Goal: Task Accomplishment & Management: Use online tool/utility

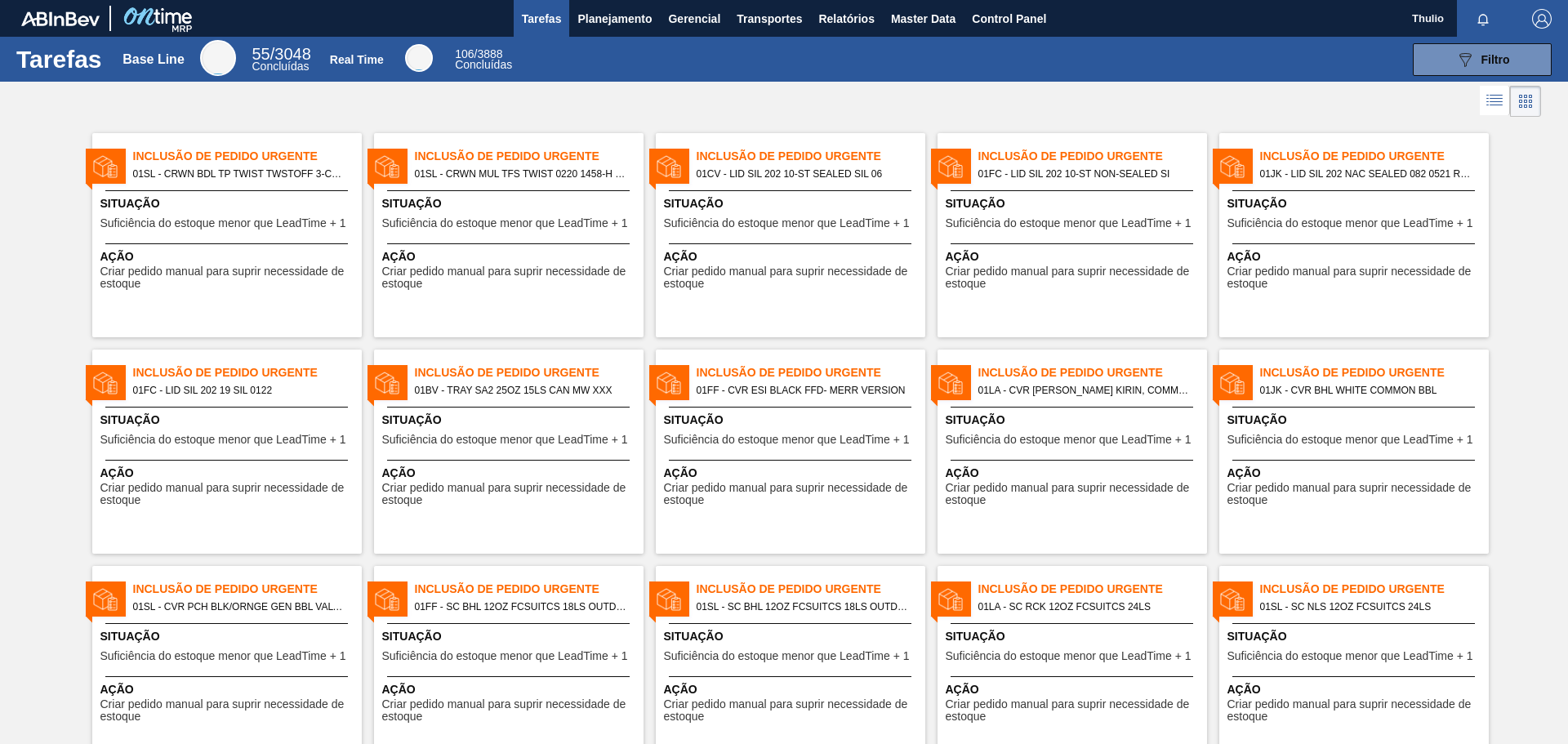
click at [614, 26] on span "Planejamento" at bounding box center [614, 18] width 75 height 20
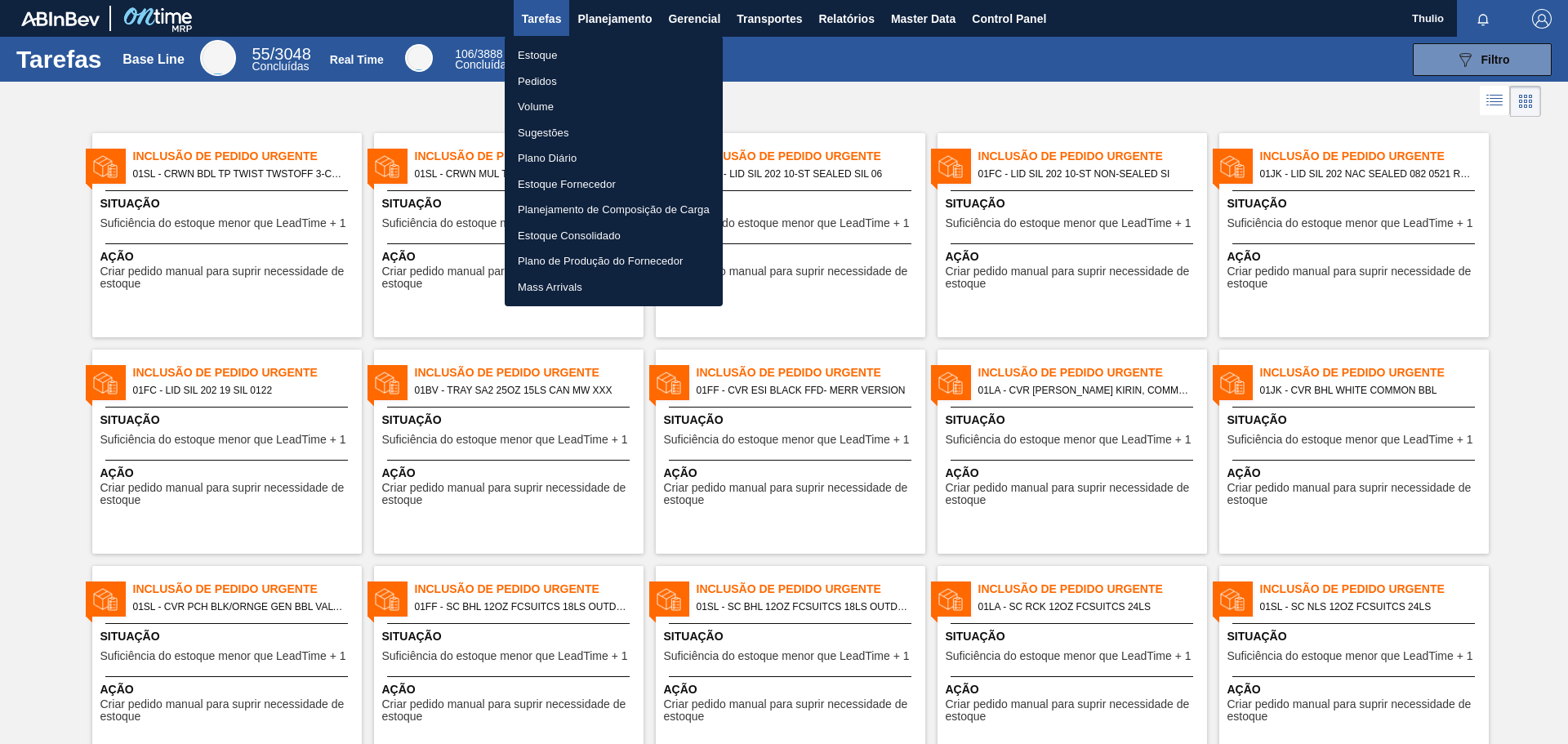
click at [629, 216] on li "Planejamento de Composição de Carga" at bounding box center [614, 209] width 218 height 26
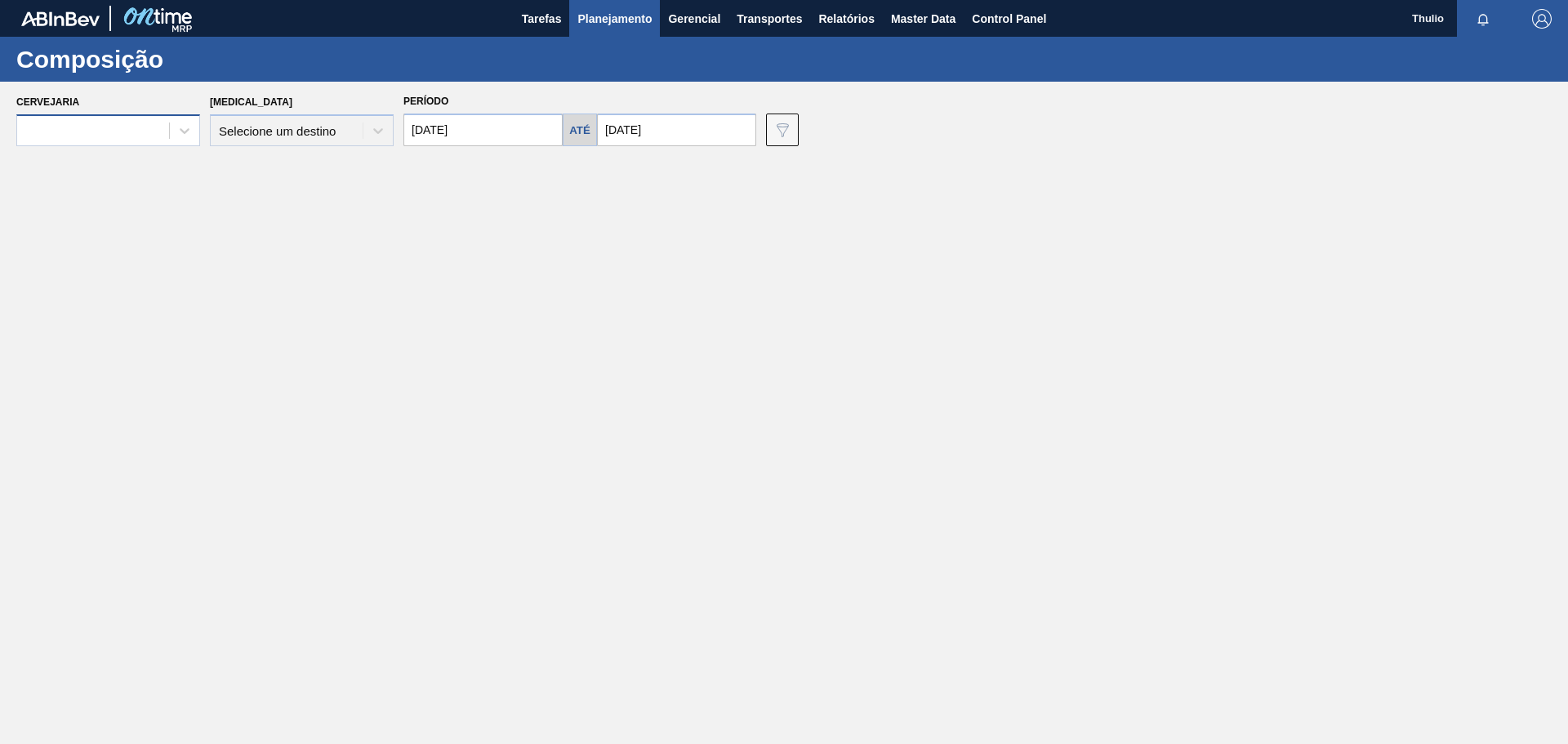
click at [144, 136] on div at bounding box center [93, 131] width 152 height 24
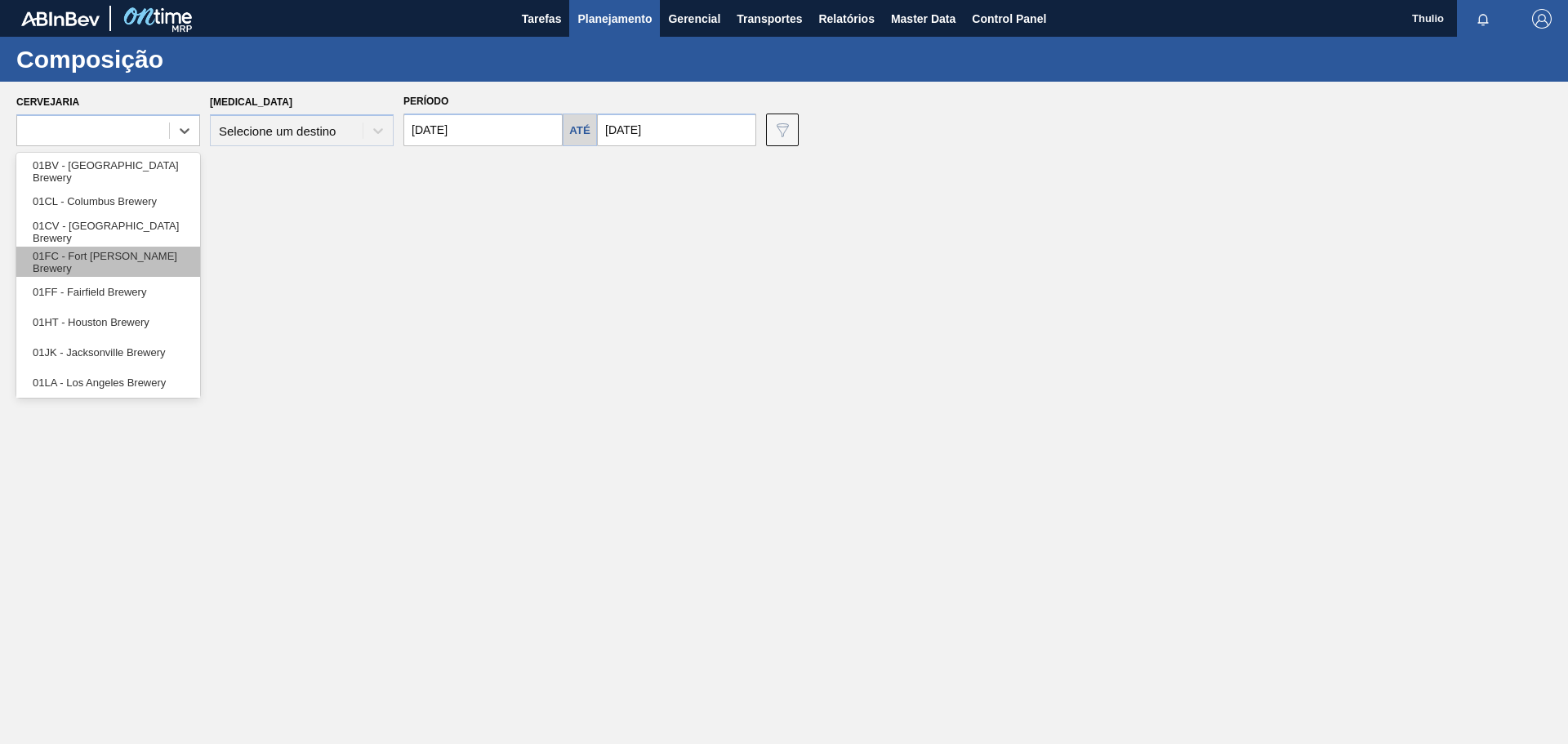
scroll to position [124, 0]
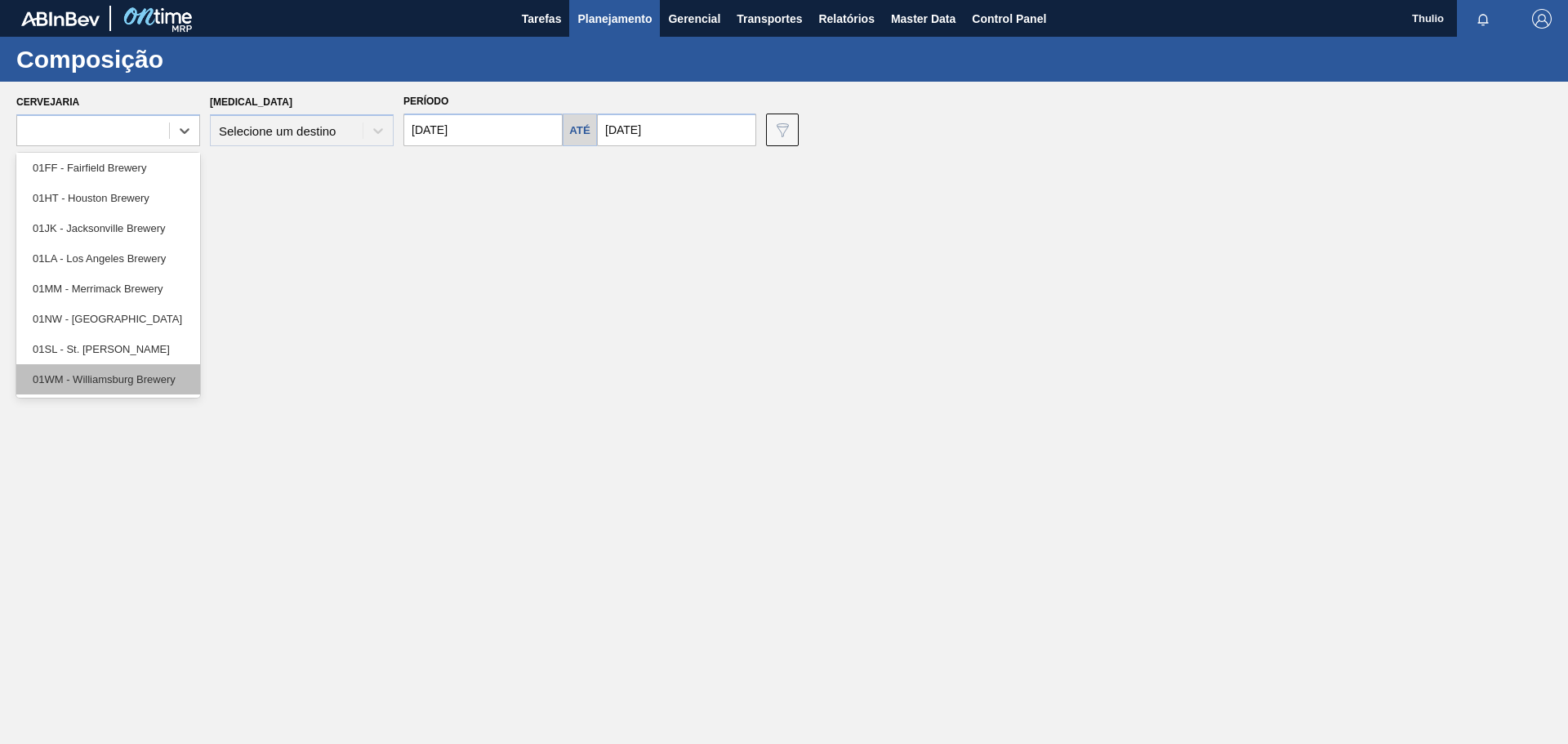
click at [169, 373] on div "01WM - Williamsburg Brewery" at bounding box center [108, 378] width 184 height 30
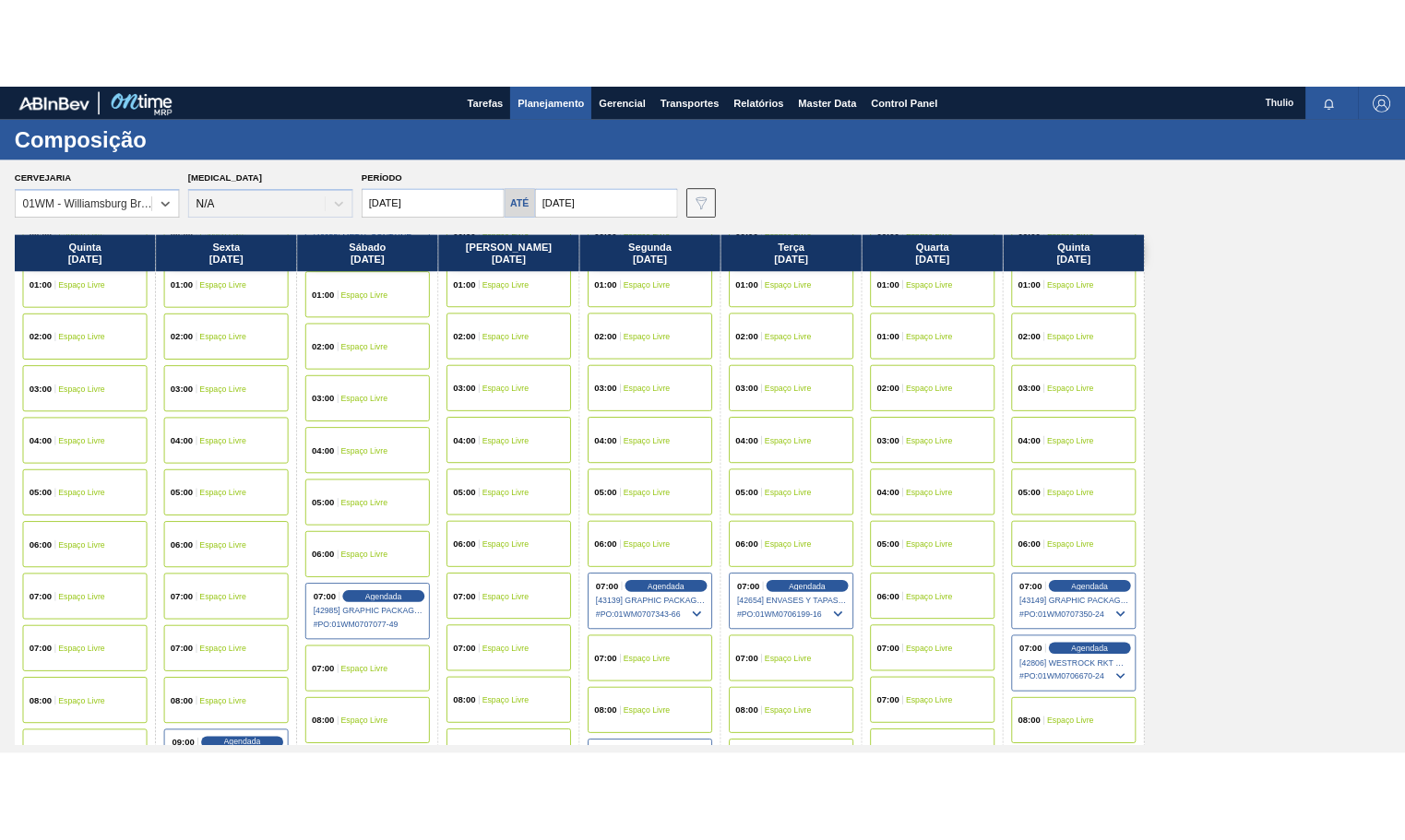
scroll to position [0, 0]
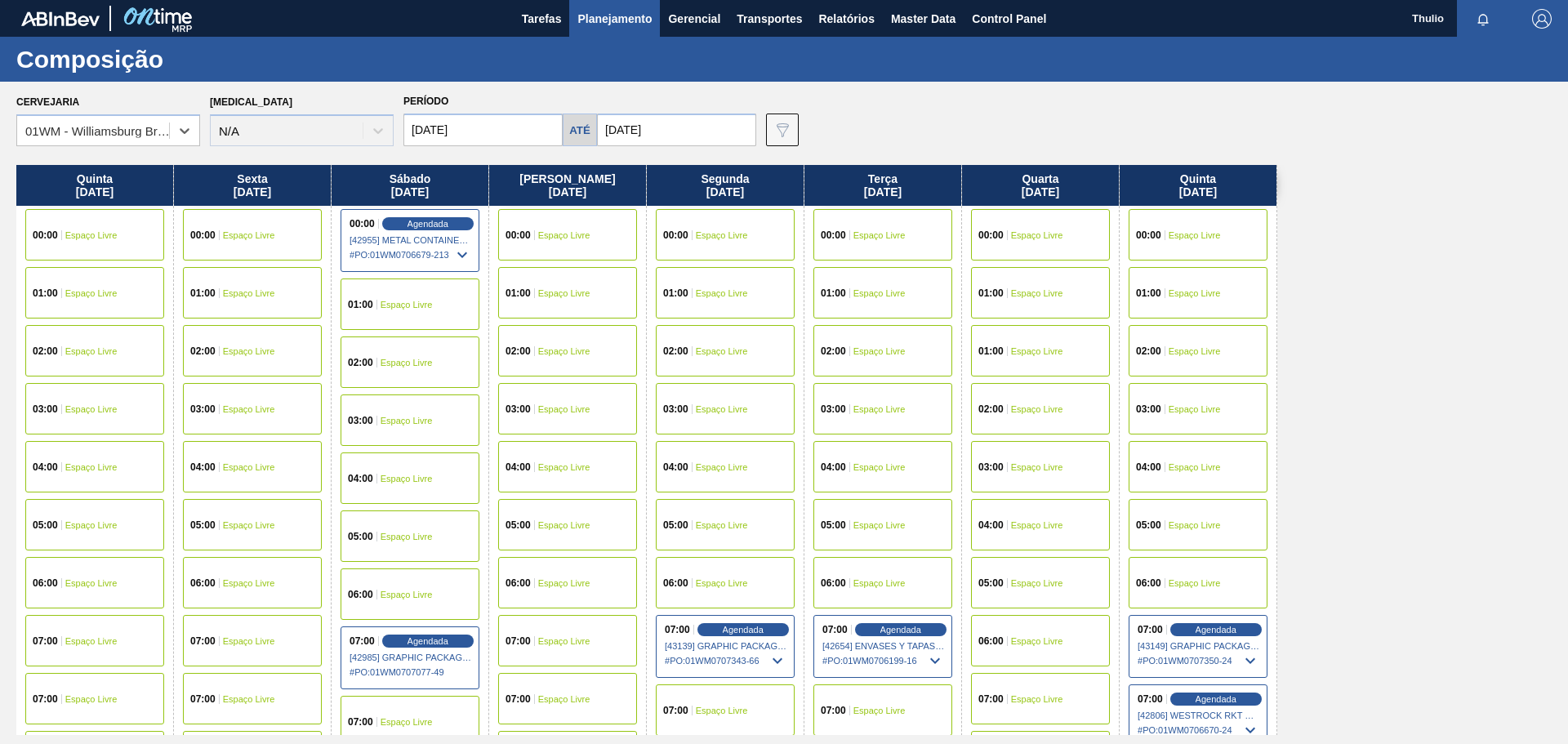
click at [94, 240] on div "00:00 Espaço livre" at bounding box center [95, 235] width 139 height 51
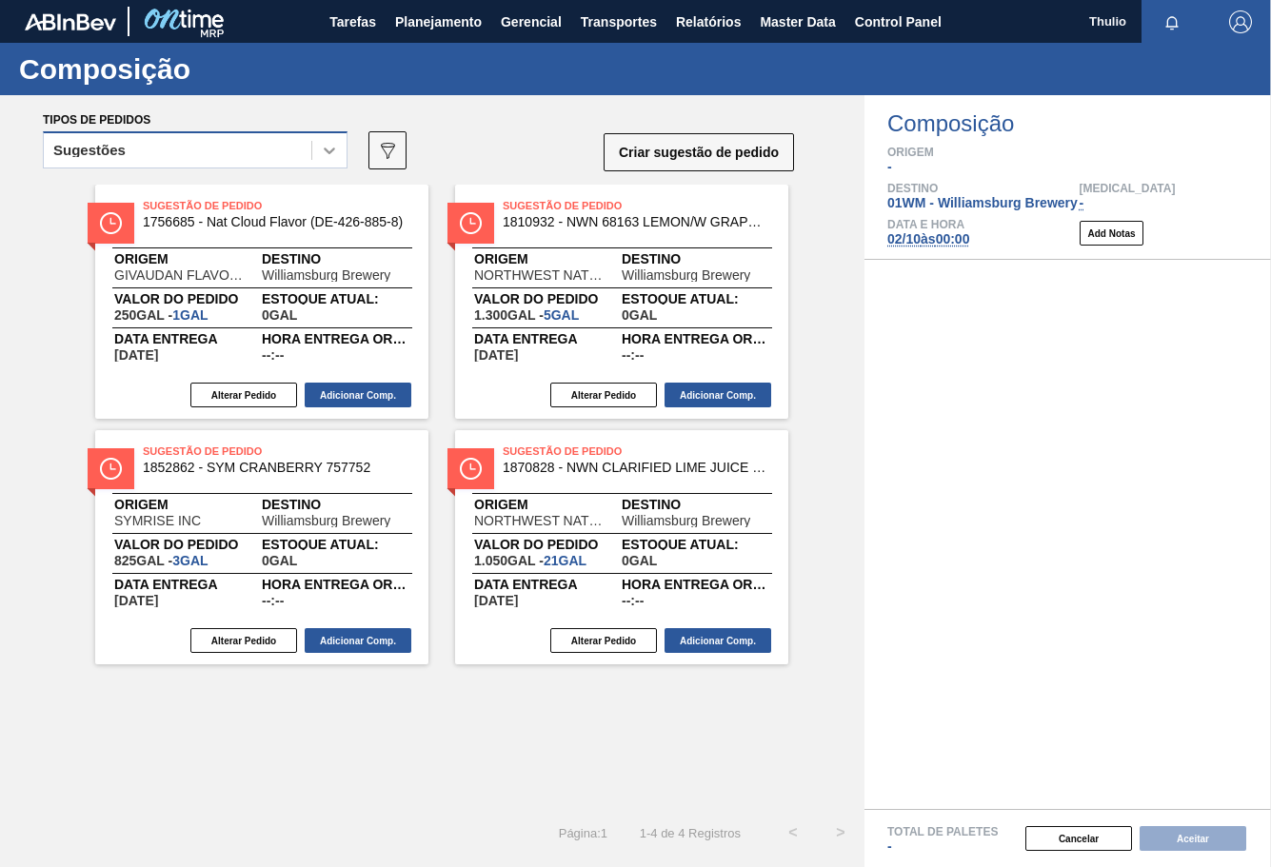
click at [318, 154] on div at bounding box center [329, 150] width 34 height 34
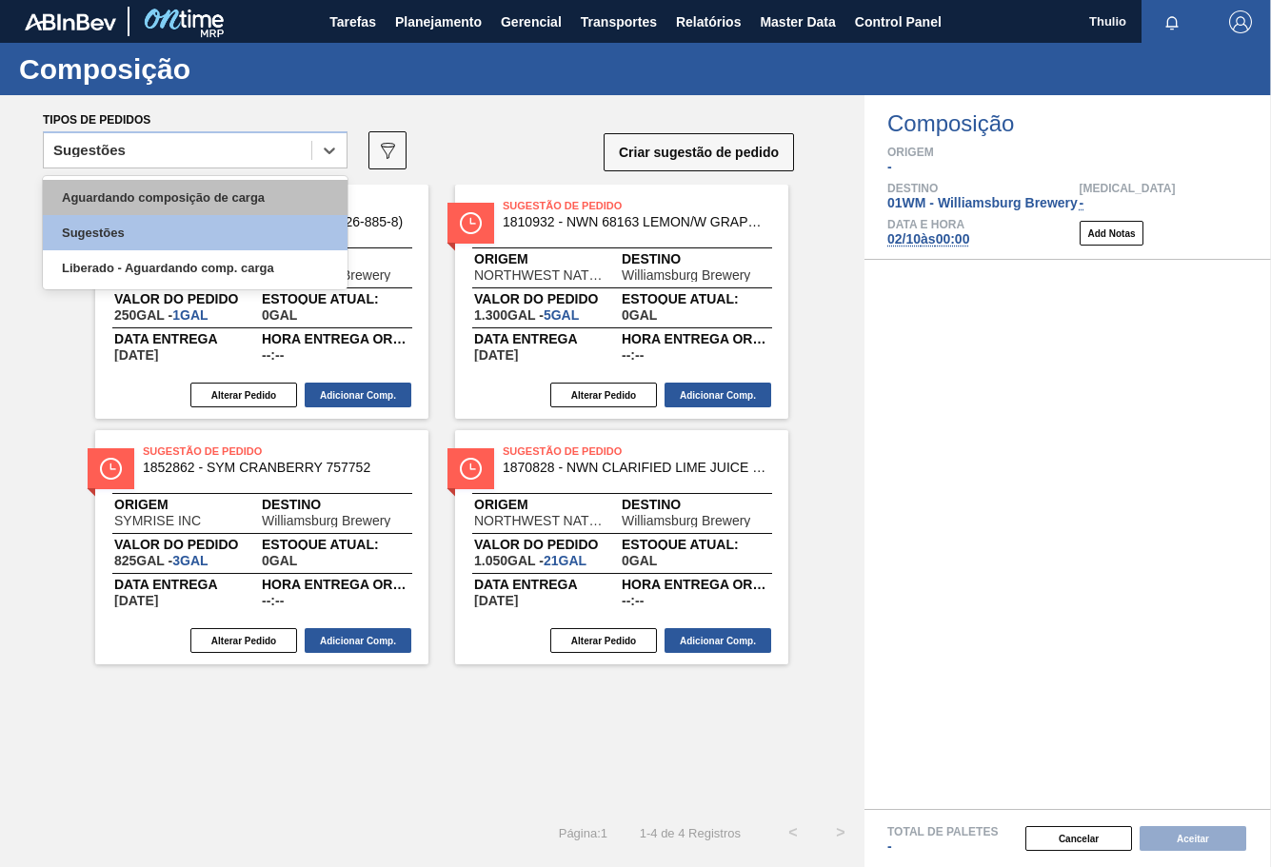
click at [231, 199] on div "Aguardando composição de carga" at bounding box center [195, 197] width 305 height 35
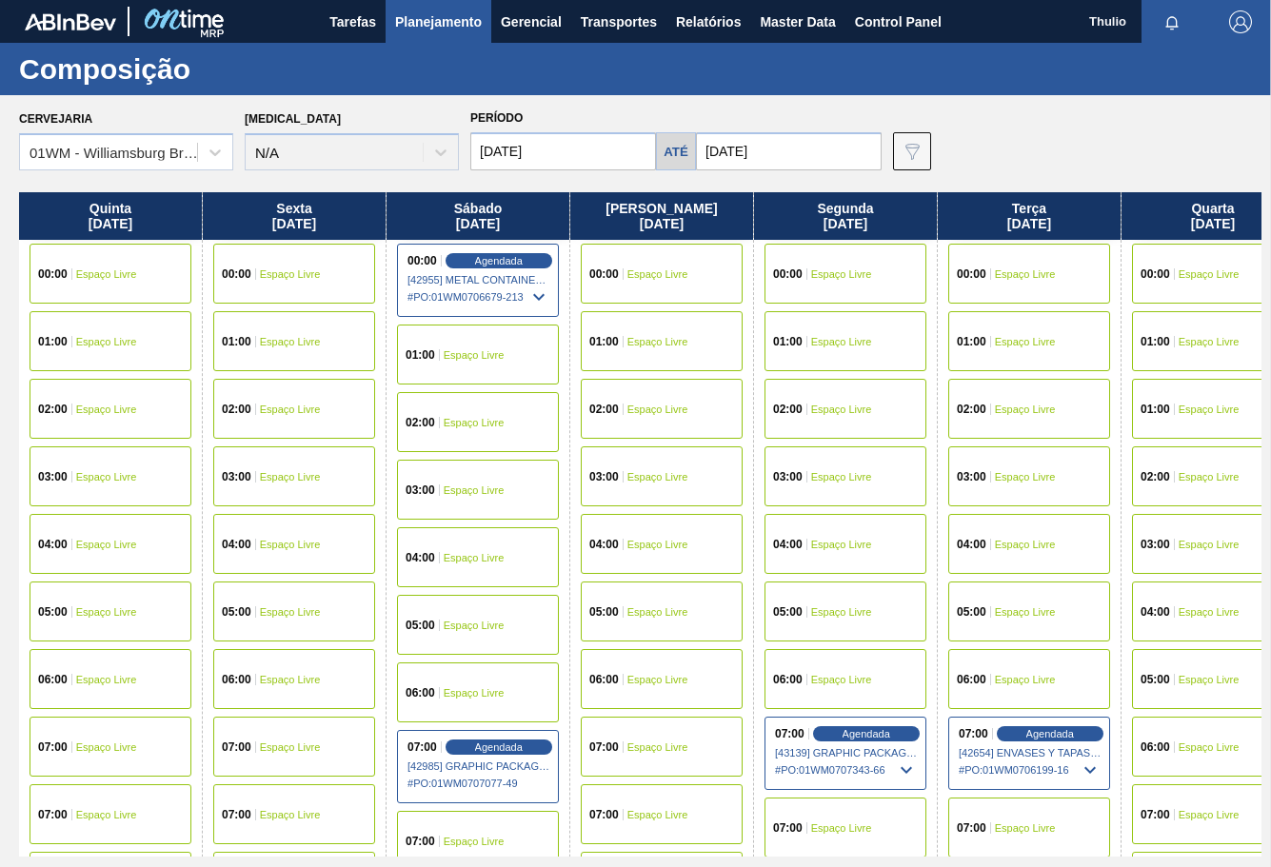
click at [998, 286] on div "00:00 Espaço livre" at bounding box center [1029, 274] width 162 height 60
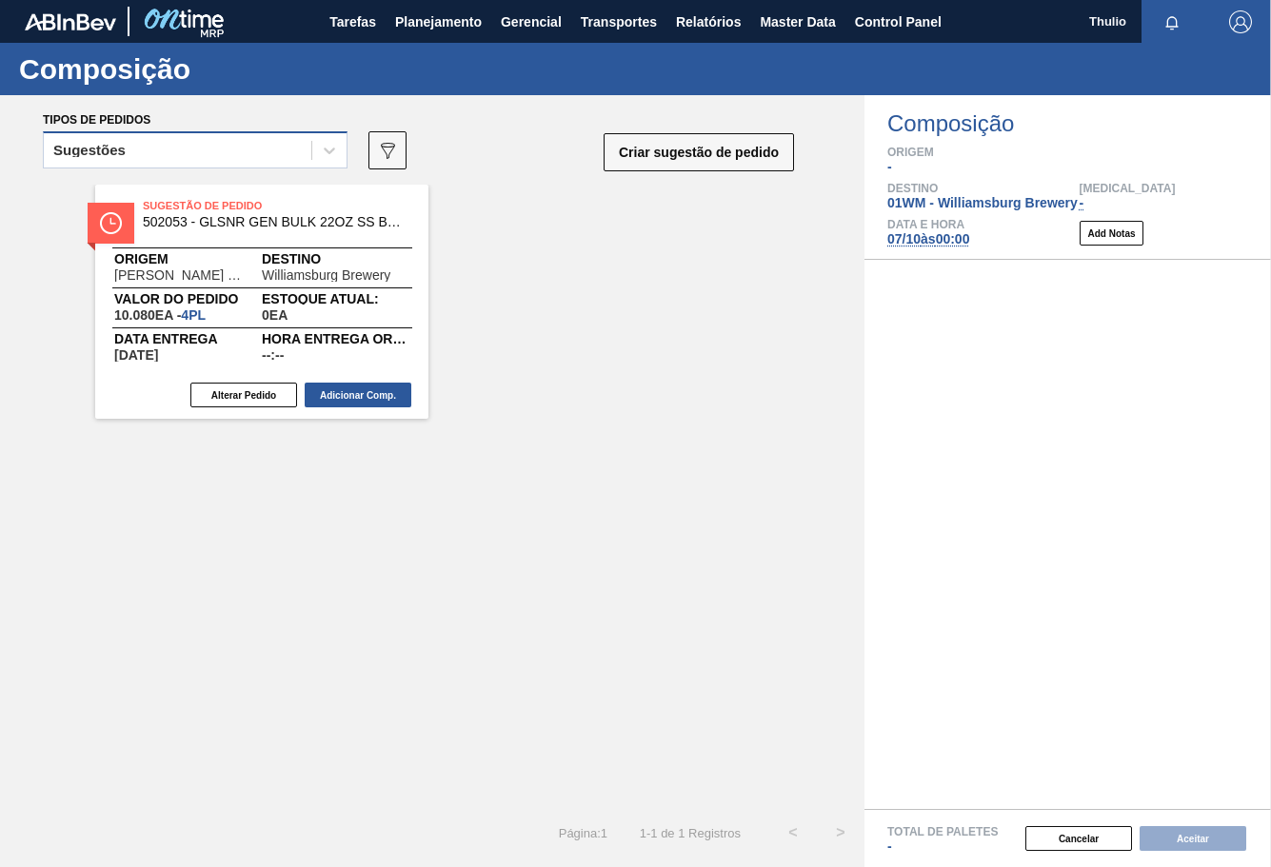
click at [284, 152] on div "Sugestões" at bounding box center [177, 151] width 267 height 28
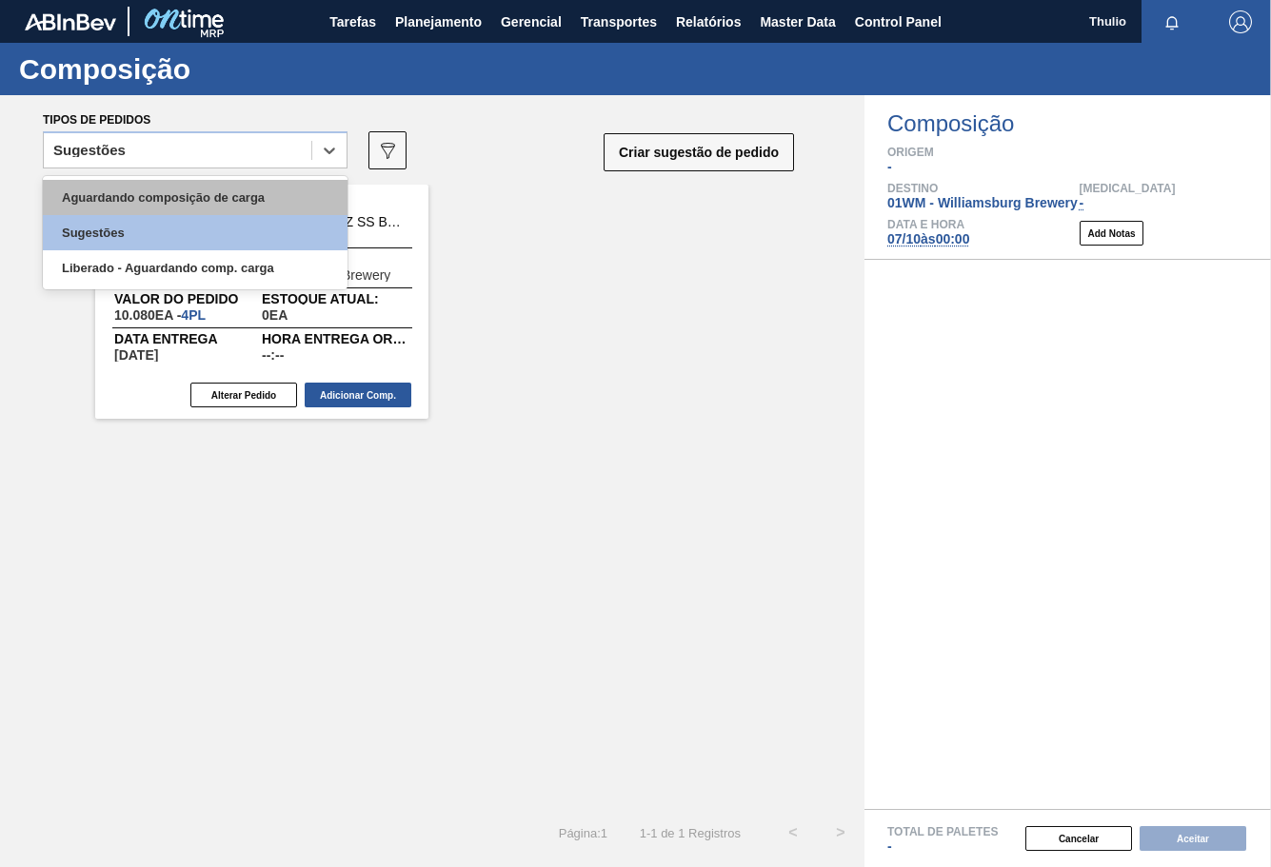
click at [266, 186] on div "Aguardando composição de carga" at bounding box center [195, 197] width 305 height 35
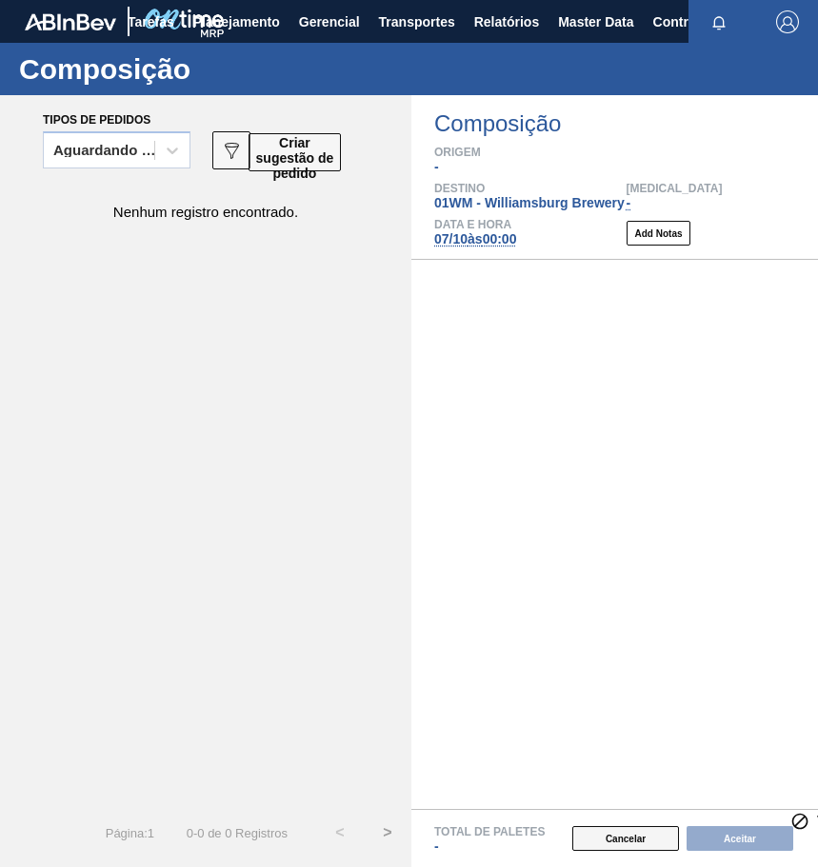
click at [586, 838] on button "Cancelar" at bounding box center [625, 838] width 107 height 25
